Goal: Check status: Check status

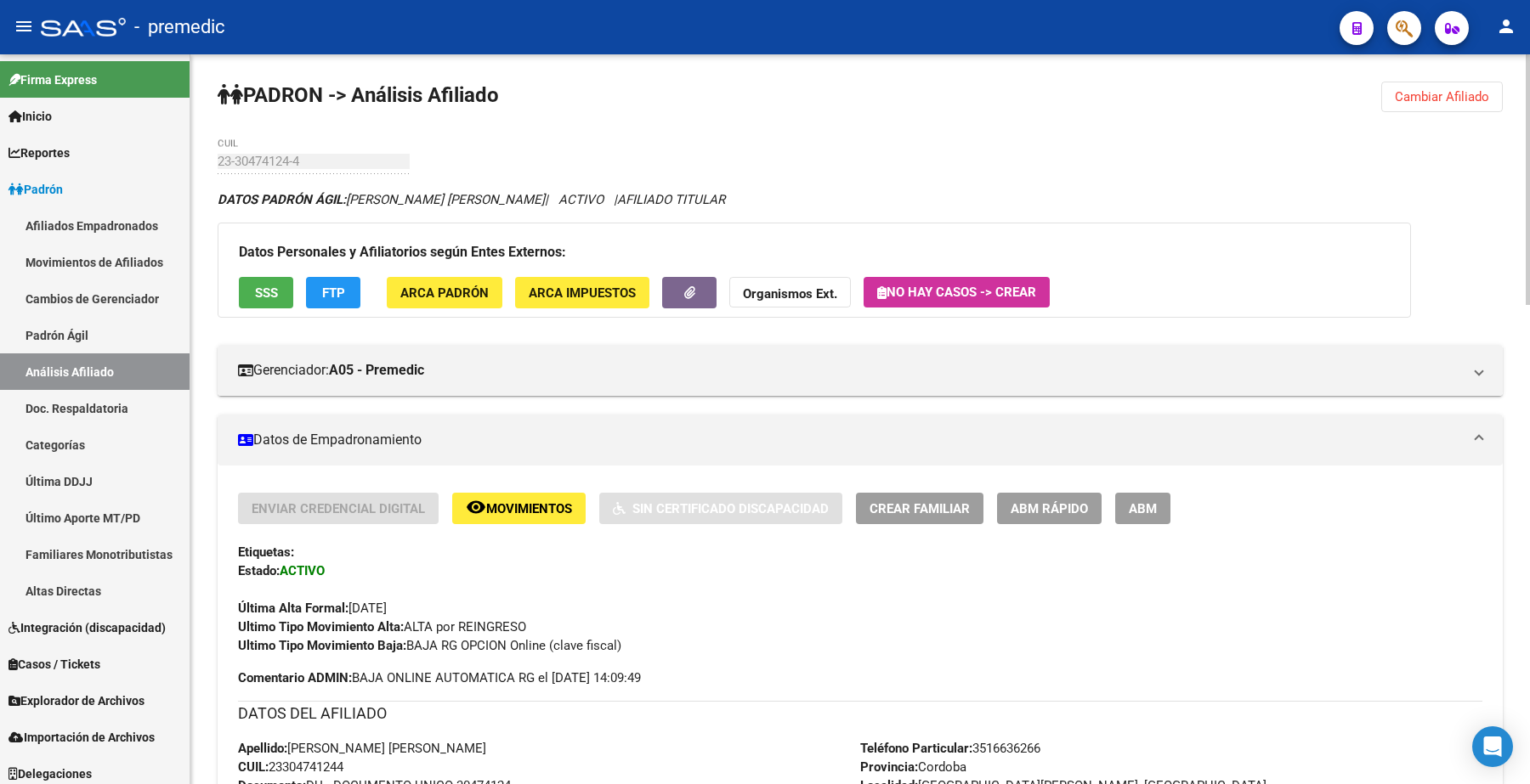
click at [1434, 93] on span "Cambiar Afiliado" at bounding box center [1442, 97] width 94 height 16
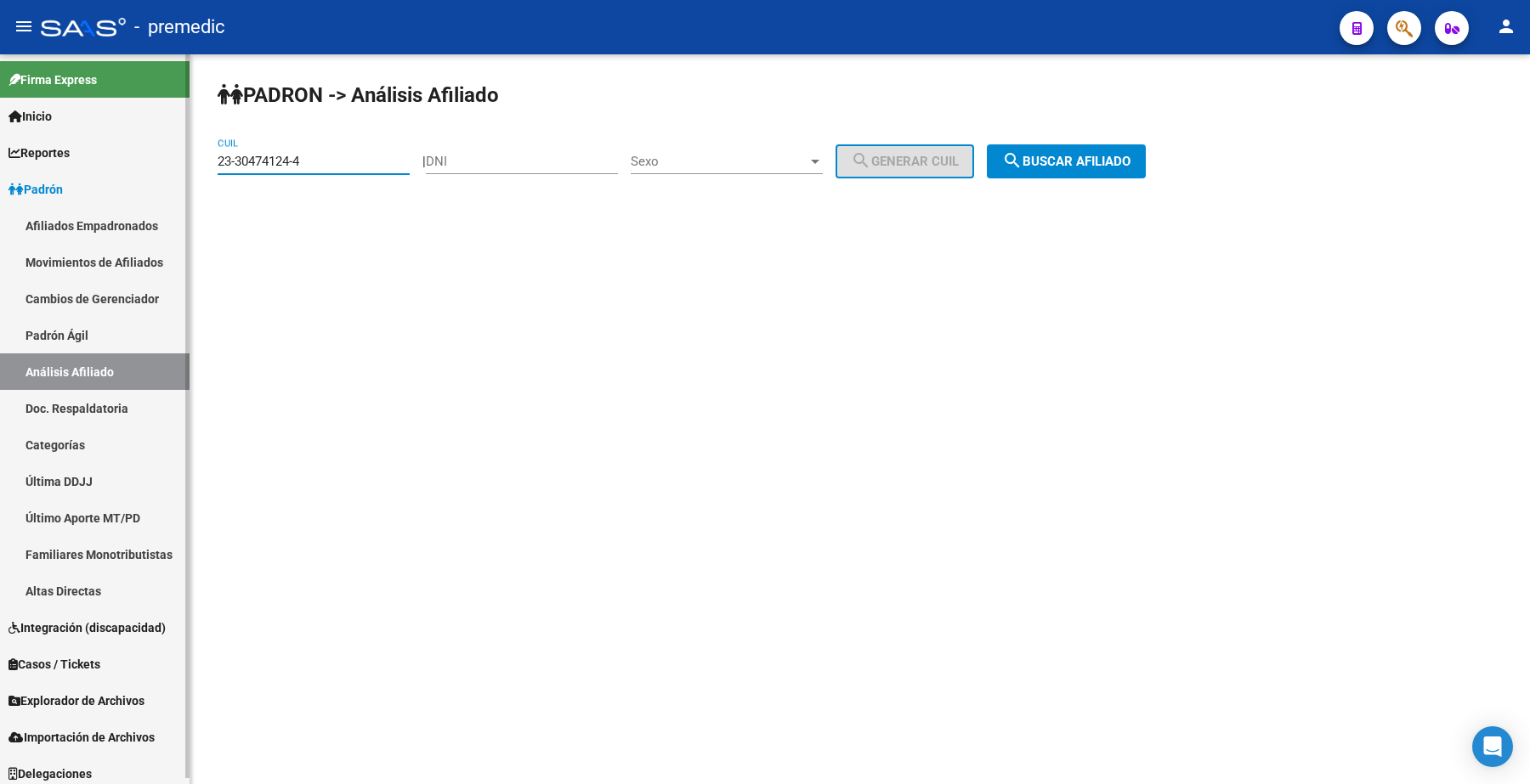
drag, startPoint x: 312, startPoint y: 155, endPoint x: 40, endPoint y: 156, distance: 272.0
click at [40, 156] on mat-sidenav-container "Firma Express Inicio Calendario SSS Instructivos Contacto OS Reportes Padrón Tr…" at bounding box center [765, 419] width 1530 height 730
paste input "0-29077911-2"
type input "20-29077911-2"
click at [1111, 170] on button "search Buscar afiliado" at bounding box center [1066, 161] width 159 height 34
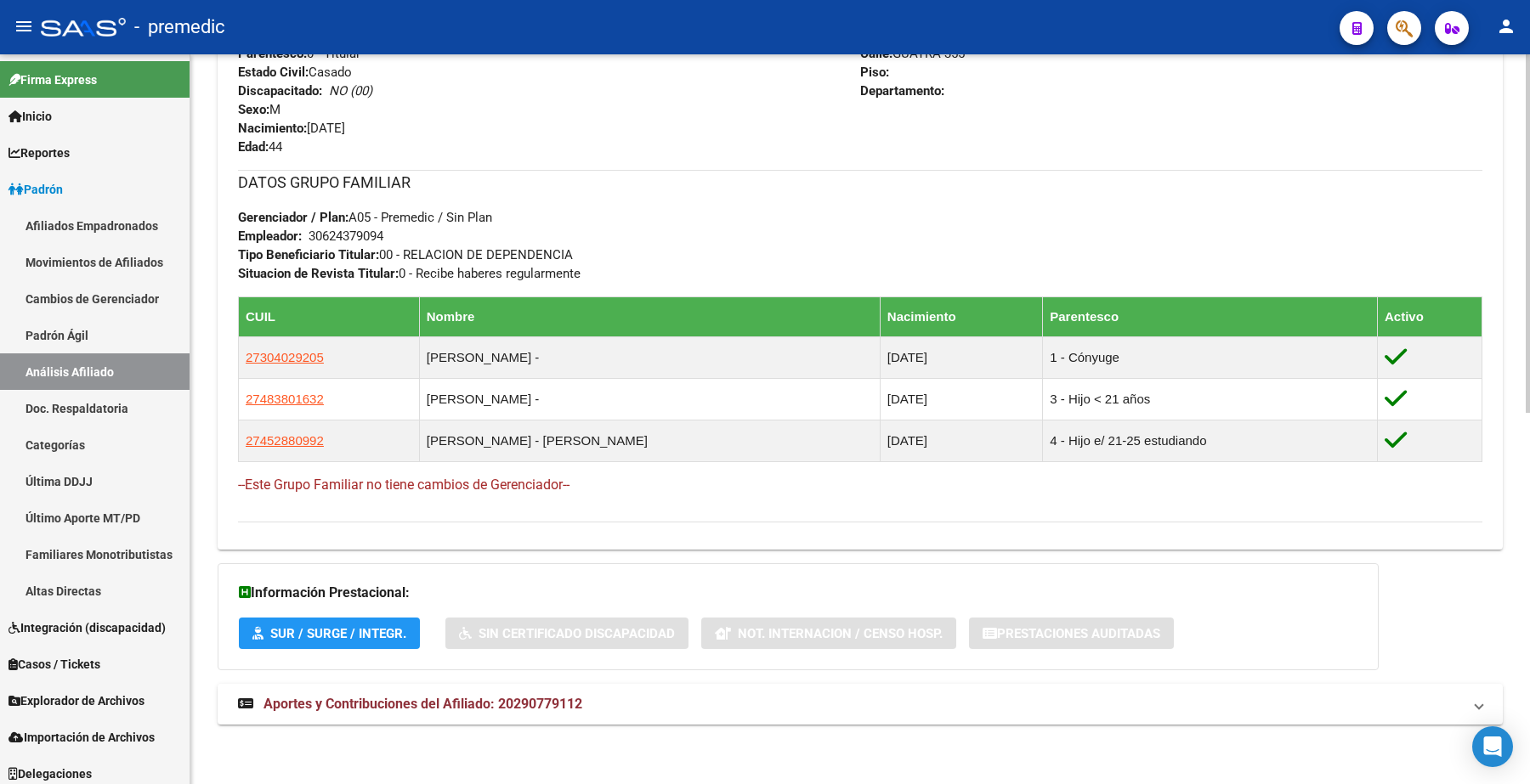
scroll to position [647, 0]
